Goal: Task Accomplishment & Management: Complete application form

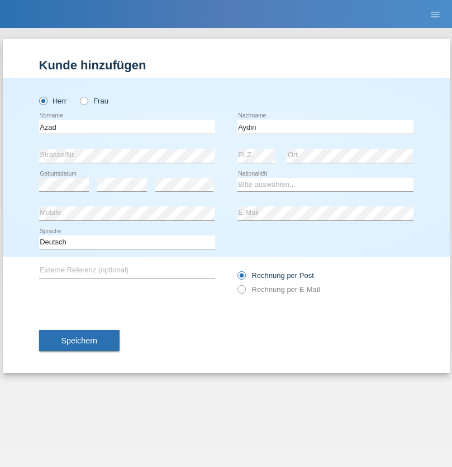
type input "Aydin"
select select "TR"
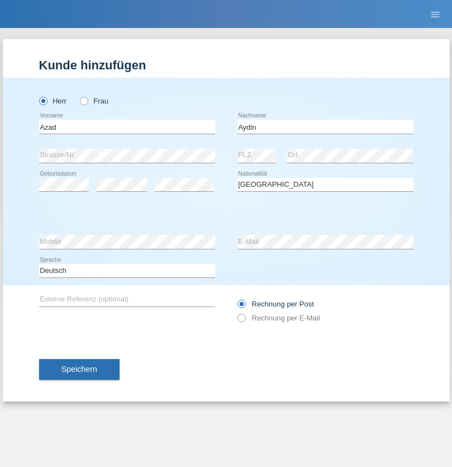
select select "C"
select select "29"
select select "11"
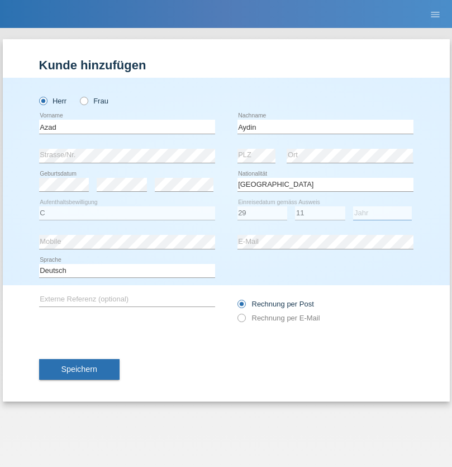
select select "1999"
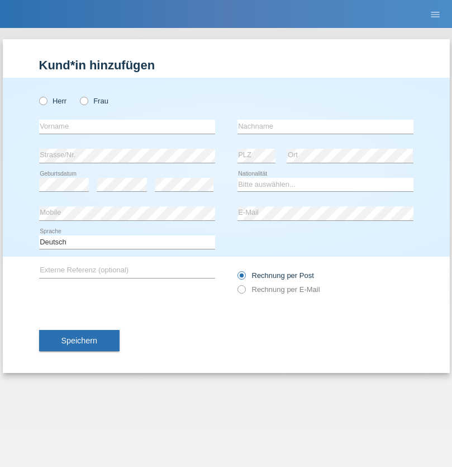
radio input "true"
click at [127, 126] on input "text" at bounding box center [127, 127] width 176 height 14
type input "OLEKSANDR"
click at [325, 126] on input "text" at bounding box center [326, 127] width 176 height 14
type input "PELIN"
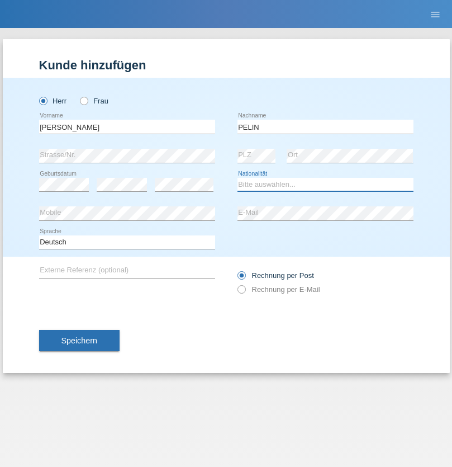
select select "UA"
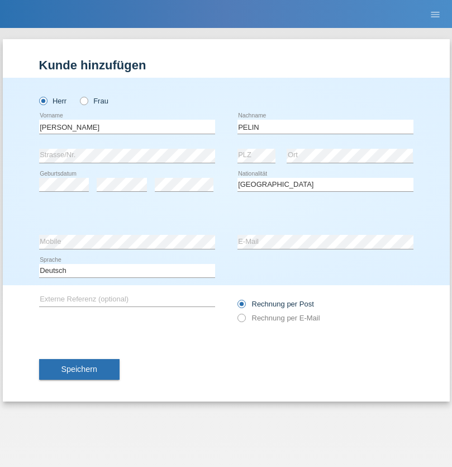
select select "C"
select select "01"
select select "05"
select select "2021"
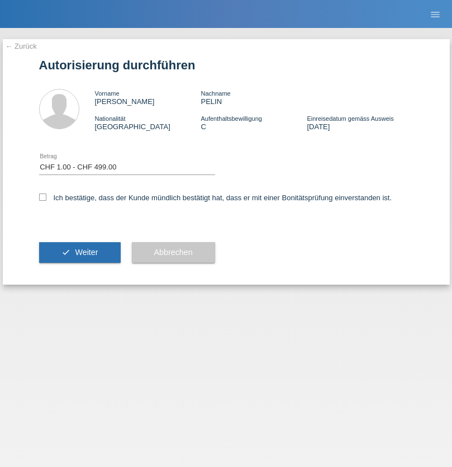
select select "1"
checkbox input "true"
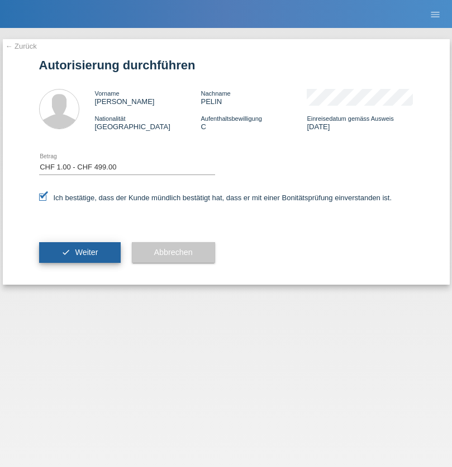
click at [79, 252] on span "Weiter" at bounding box center [86, 252] width 23 height 9
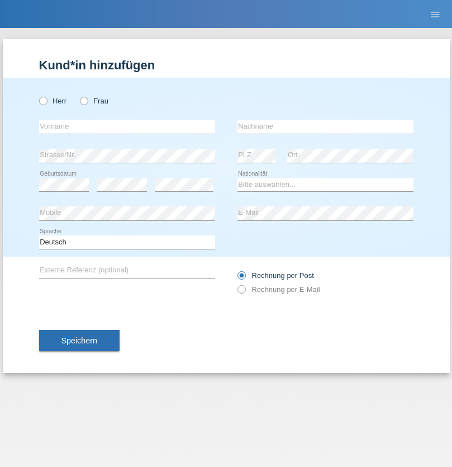
radio input "true"
click at [127, 126] on input "text" at bounding box center [127, 127] width 176 height 14
type input "[PERSON_NAME]"
click at [325, 126] on input "text" at bounding box center [326, 127] width 176 height 14
type input "Baeriswyl"
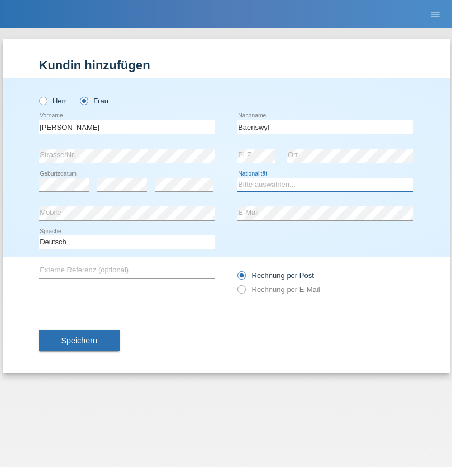
select select "AT"
select select "C"
select select "01"
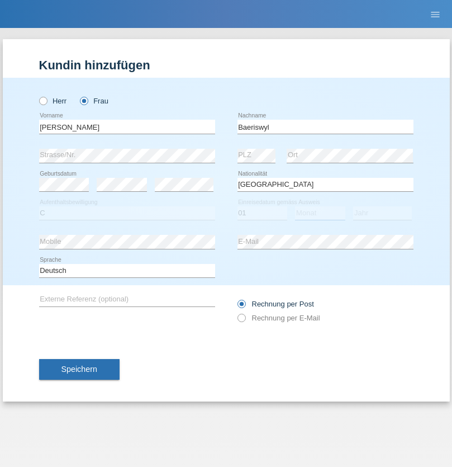
select select "12"
select select "2004"
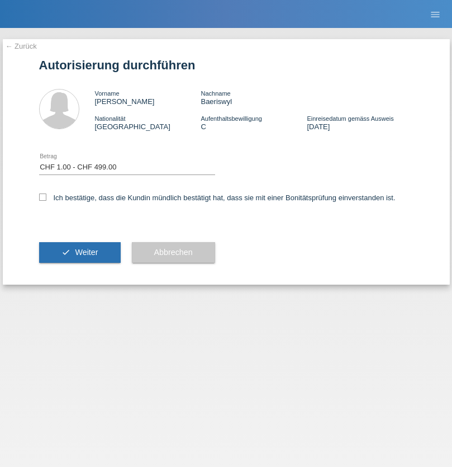
select select "1"
checkbox input "true"
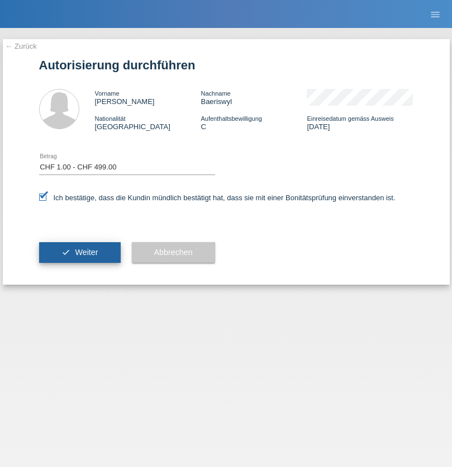
click at [79, 252] on span "Weiter" at bounding box center [86, 252] width 23 height 9
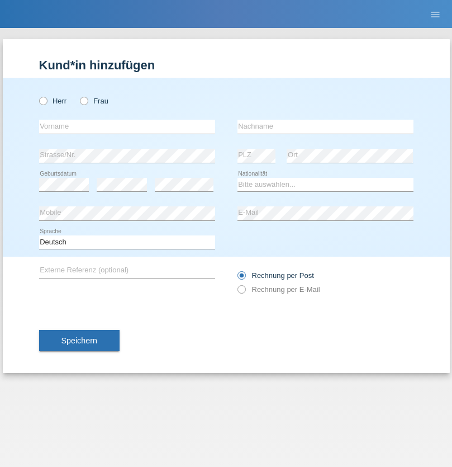
radio input "true"
click at [127, 126] on input "text" at bounding box center [127, 127] width 176 height 14
type input "Fellino"
click at [325, 126] on input "text" at bounding box center [326, 127] width 176 height 14
type input "Nunzio marco"
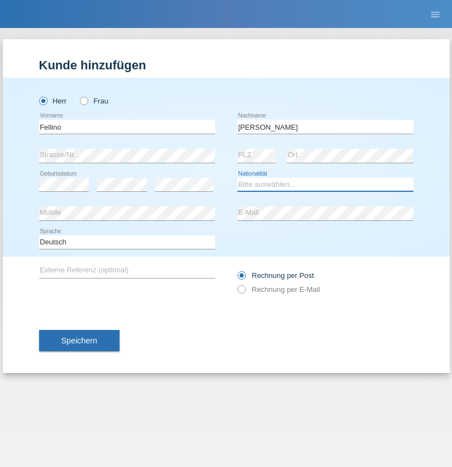
select select "IT"
select select "C"
select select "10"
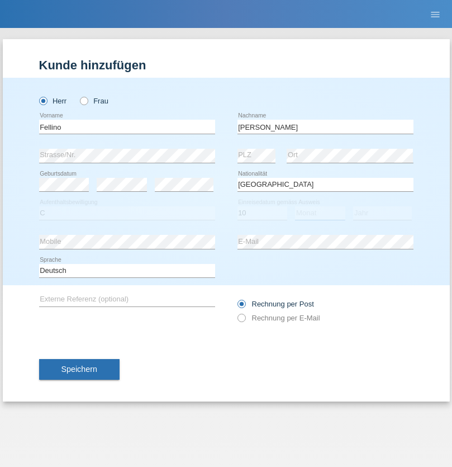
select select "07"
select select "2010"
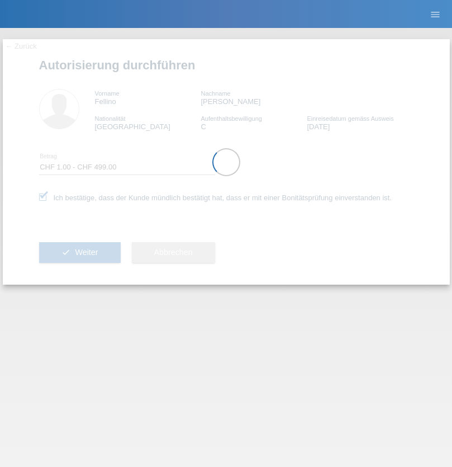
select select "1"
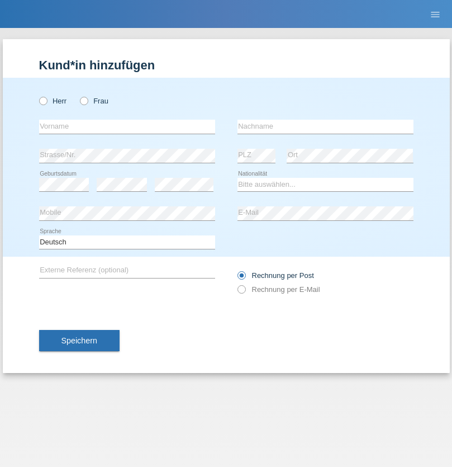
radio input "true"
click at [127, 126] on input "text" at bounding box center [127, 127] width 176 height 14
type input "Niksa"
click at [325, 126] on input "text" at bounding box center [326, 127] width 176 height 14
type input "Bracak-Dujmovic"
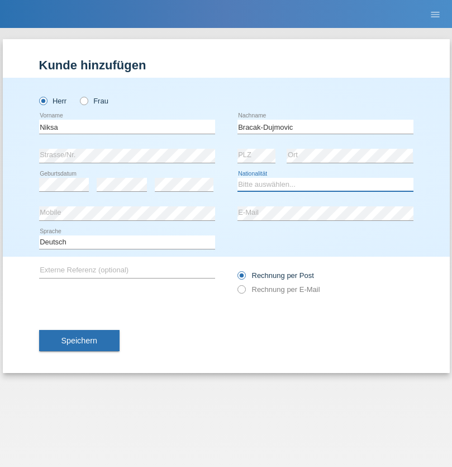
select select "HR"
select select "C"
select select "12"
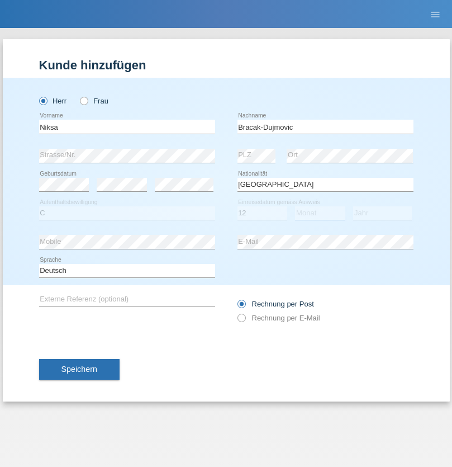
select select "10"
select select "2021"
